Goal: Task Accomplishment & Management: Manage account settings

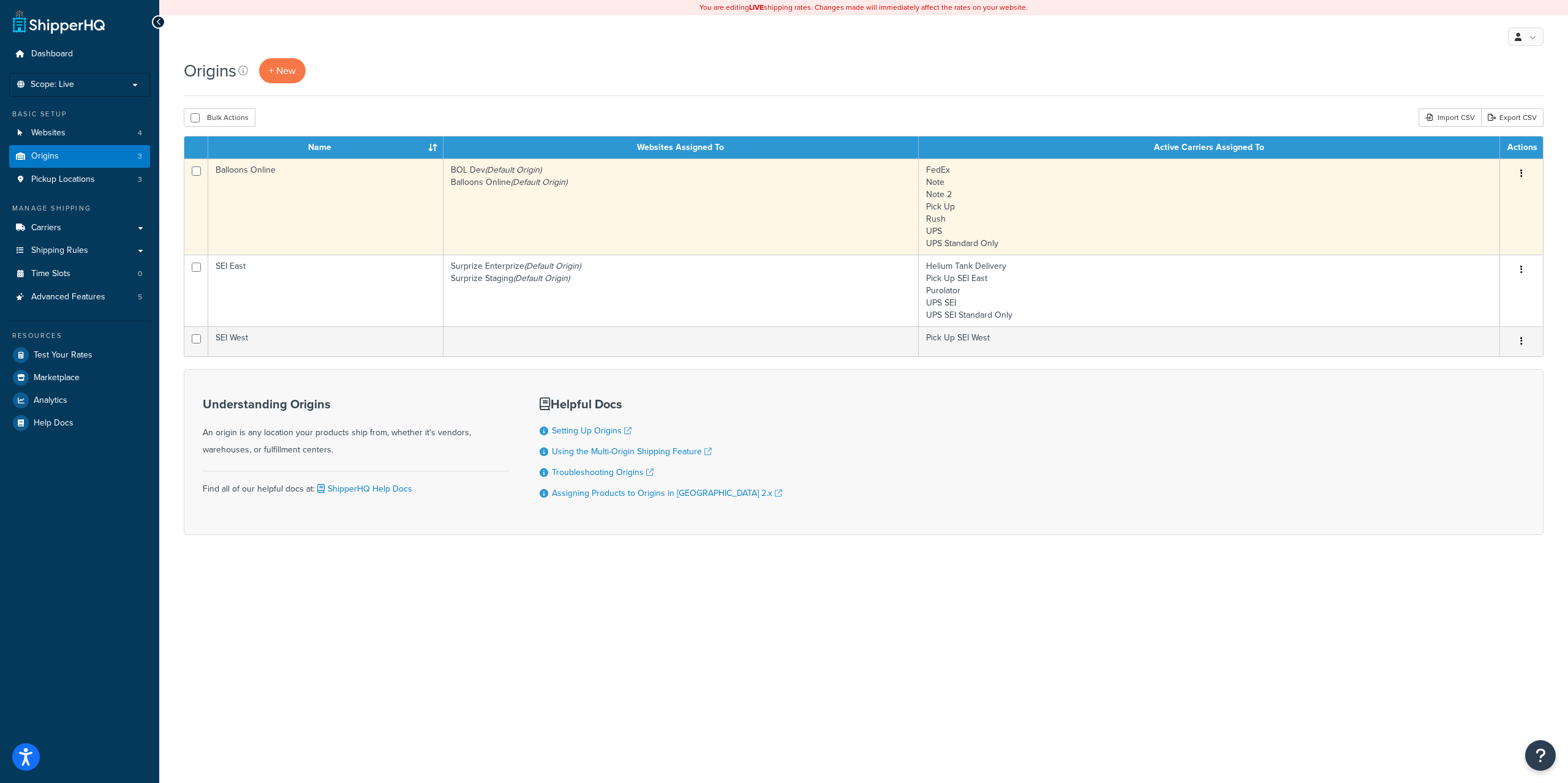
click at [662, 227] on td "BOL Dev (Default Origin) Balloons Online (Default Origin)" at bounding box center [681, 206] width 476 height 96
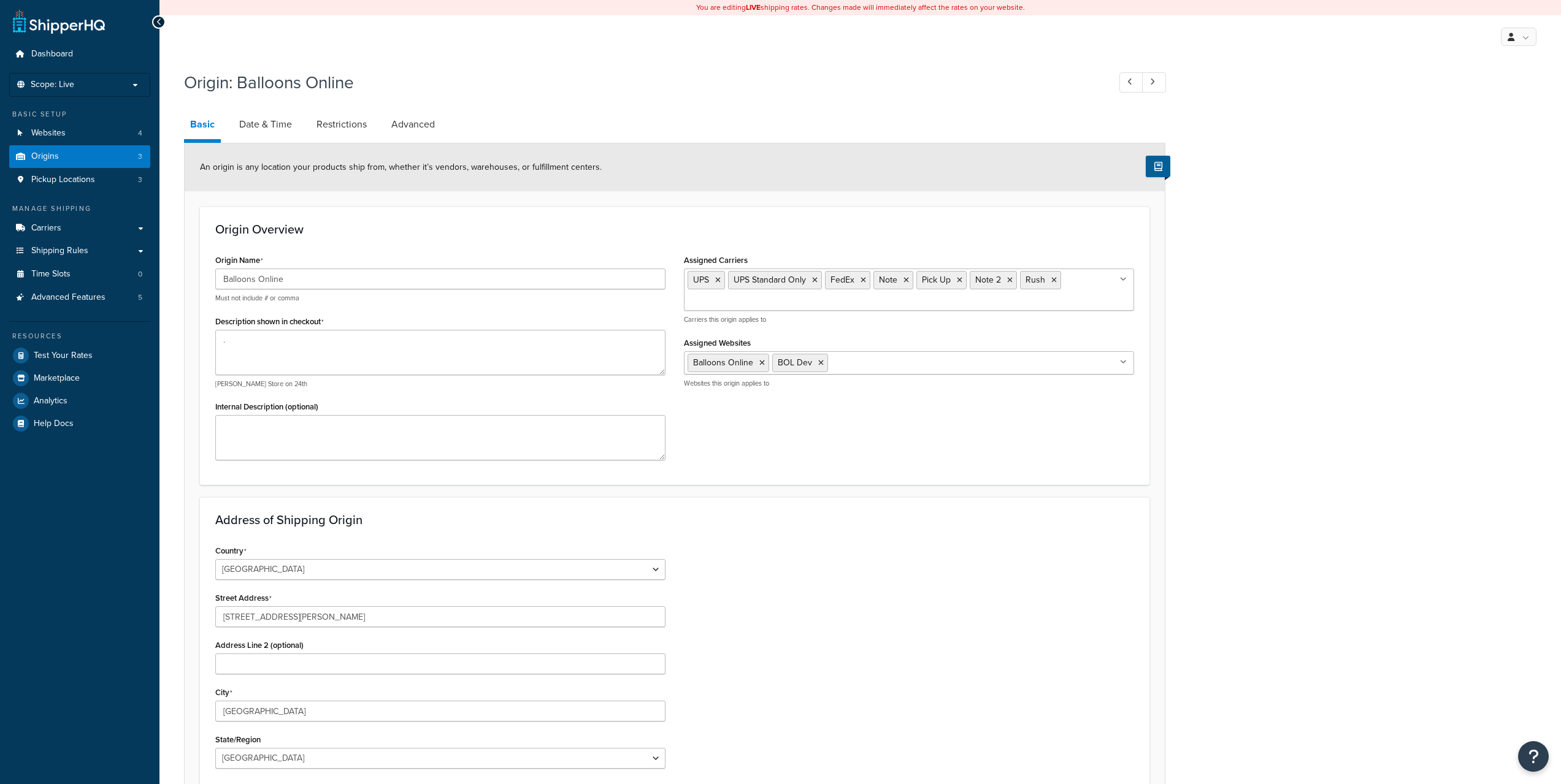
select select "1039"
select select "69"
click at [258, 125] on link "Date & Time" at bounding box center [266, 124] width 65 height 29
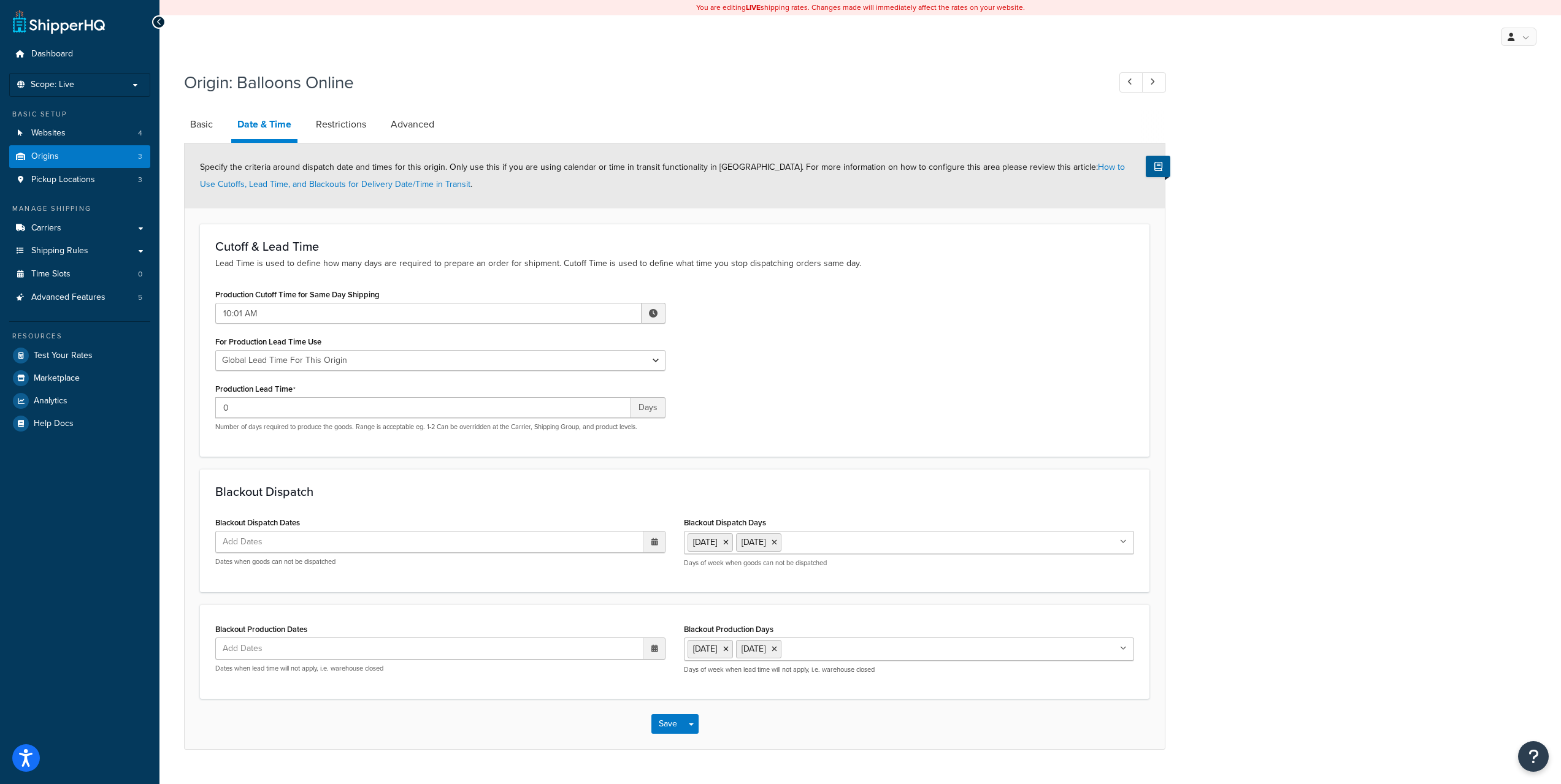
click at [649, 318] on span at bounding box center [653, 313] width 24 height 21
click at [566, 339] on span "▲" at bounding box center [563, 340] width 25 height 25
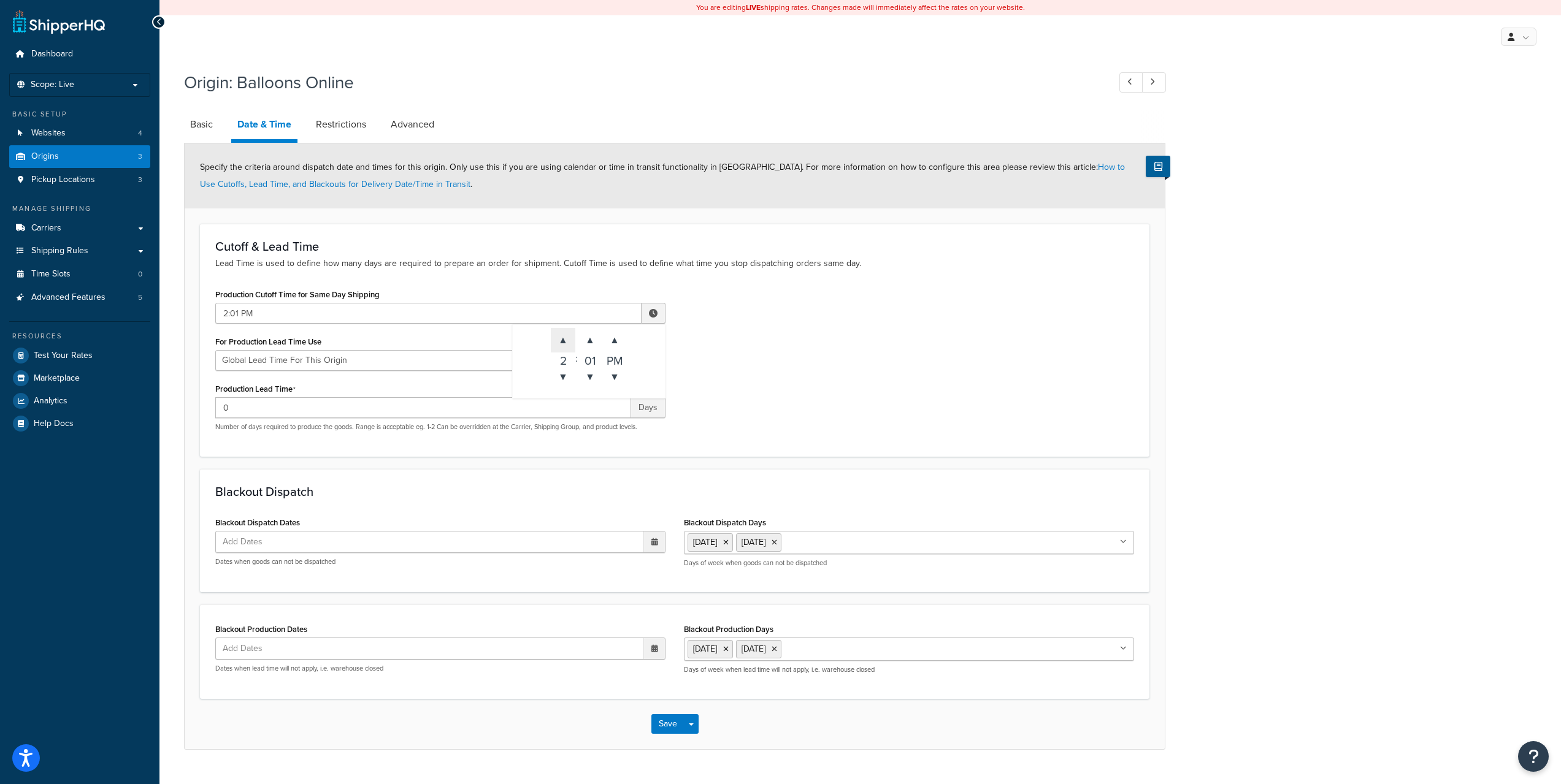
click at [566, 339] on span "▲" at bounding box center [563, 340] width 25 height 25
type input "3:01 PM"
click at [914, 381] on div "Production Cutoff Time for Same Day Shipping 3:01 PM ▲ 3 ▼ : ▲ 01 ▼ ▲ PM ▼ For …" at bounding box center [675, 363] width 937 height 156
click at [672, 713] on div "Save Save Dropdown Save and Edit Save and Duplicate Save and Create New" at bounding box center [675, 724] width 980 height 50
click at [668, 721] on button "Save" at bounding box center [668, 724] width 33 height 20
